Goal: Find specific page/section: Find specific page/section

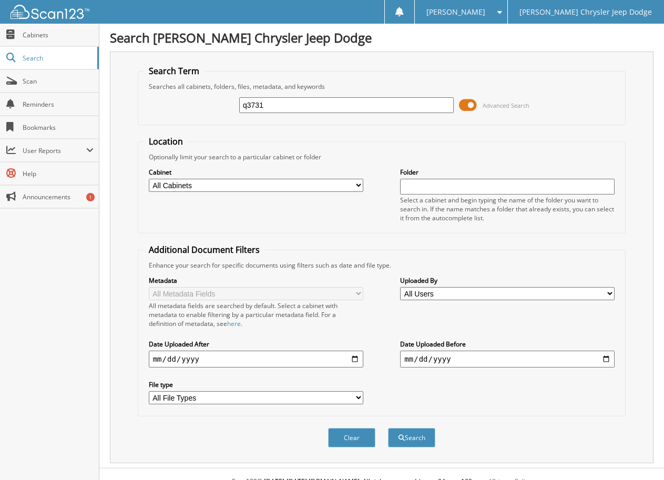
type input "q3731"
click at [388, 428] on button "Search" at bounding box center [411, 437] width 47 height 19
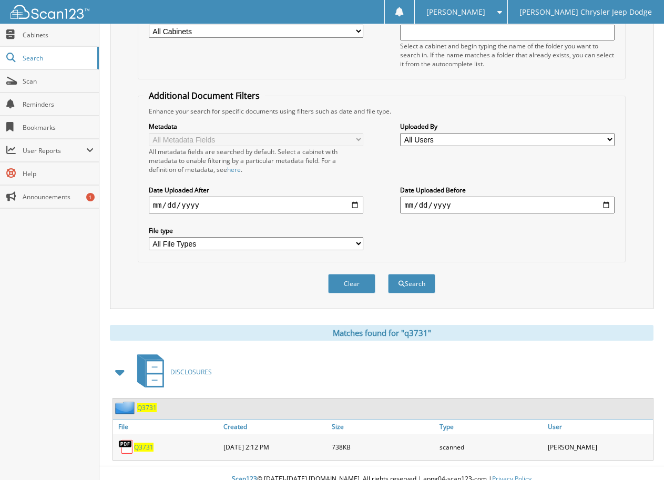
scroll to position [167, 0]
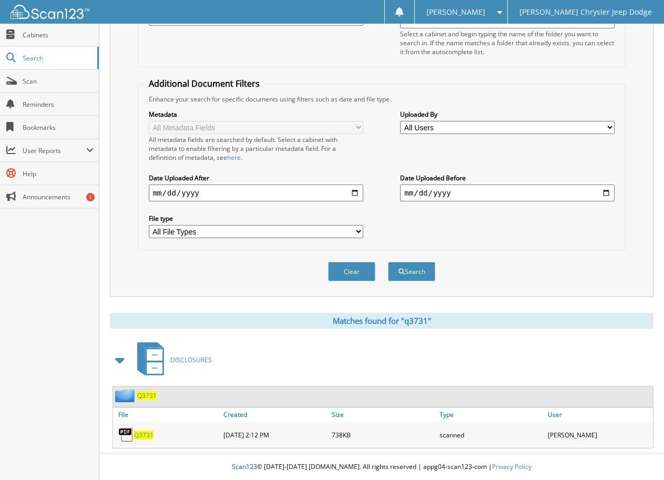
click at [137, 435] on span "Q3731" at bounding box center [143, 435] width 19 height 9
